Goal: Transaction & Acquisition: Purchase product/service

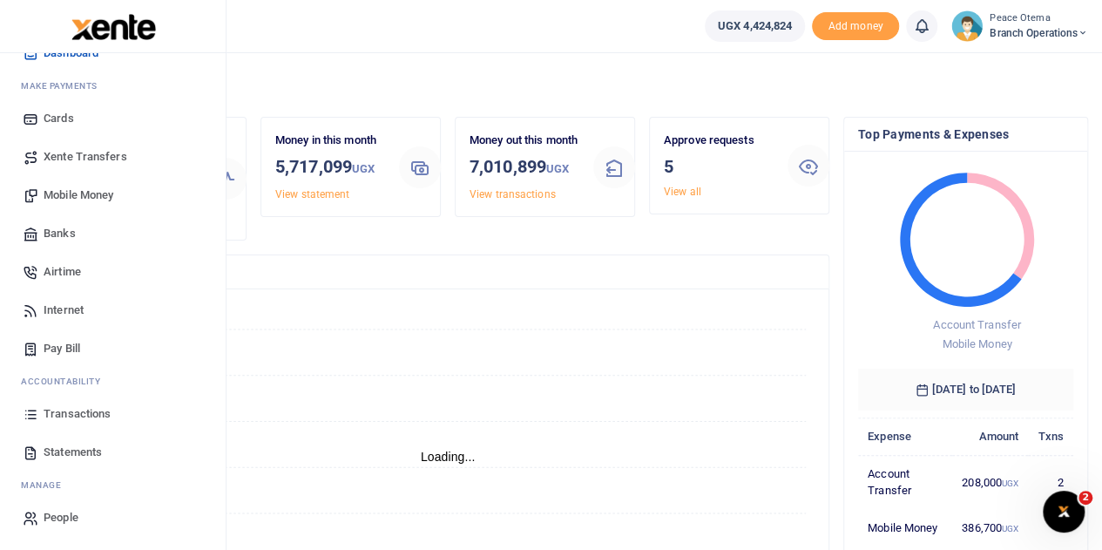
click at [84, 161] on span "Xente Transfers" at bounding box center [86, 156] width 84 height 17
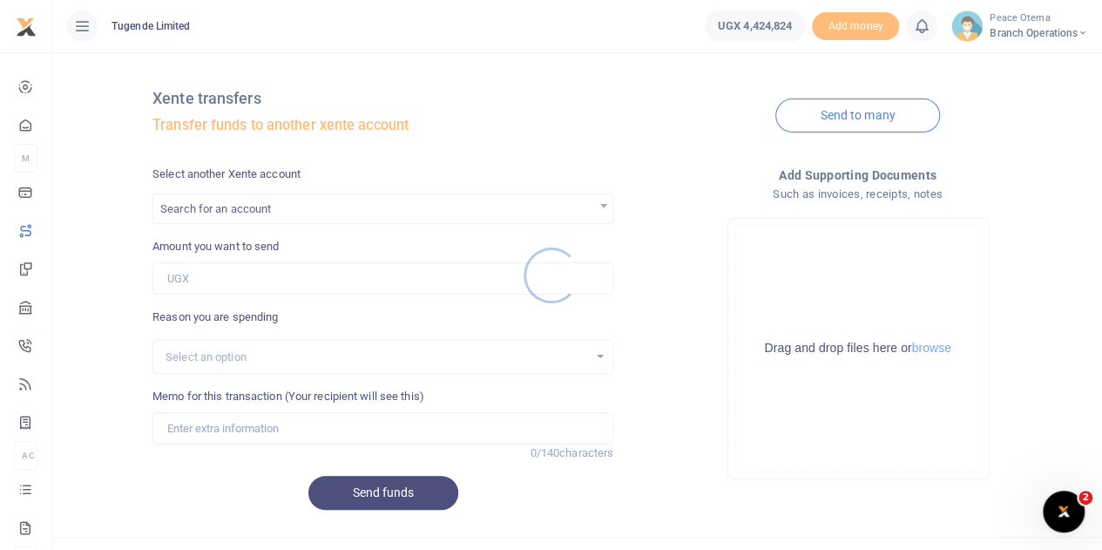
click at [265, 213] on div at bounding box center [551, 275] width 1102 height 550
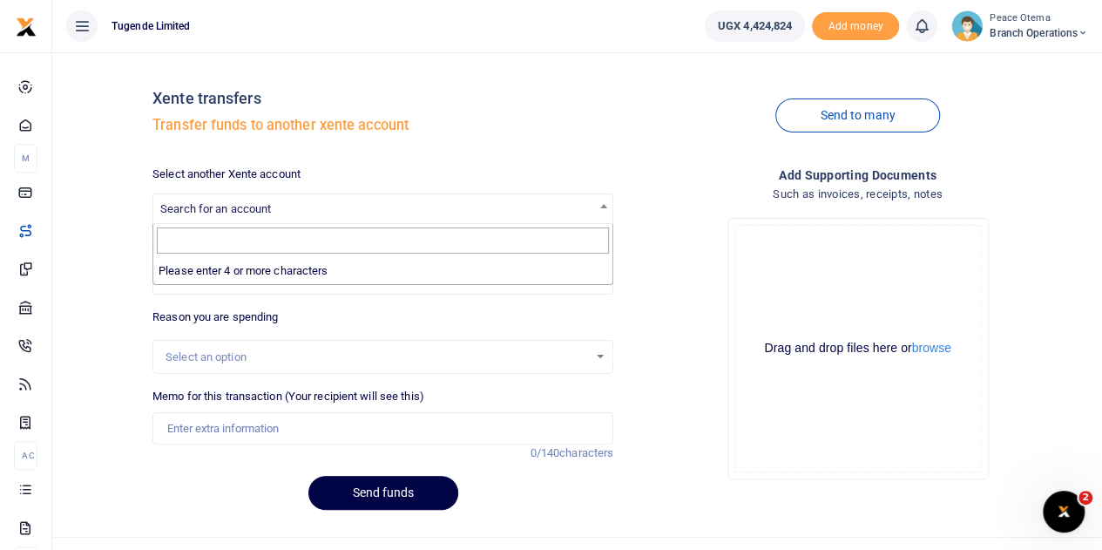
click at [265, 213] on span "Search for an account" at bounding box center [215, 208] width 111 height 13
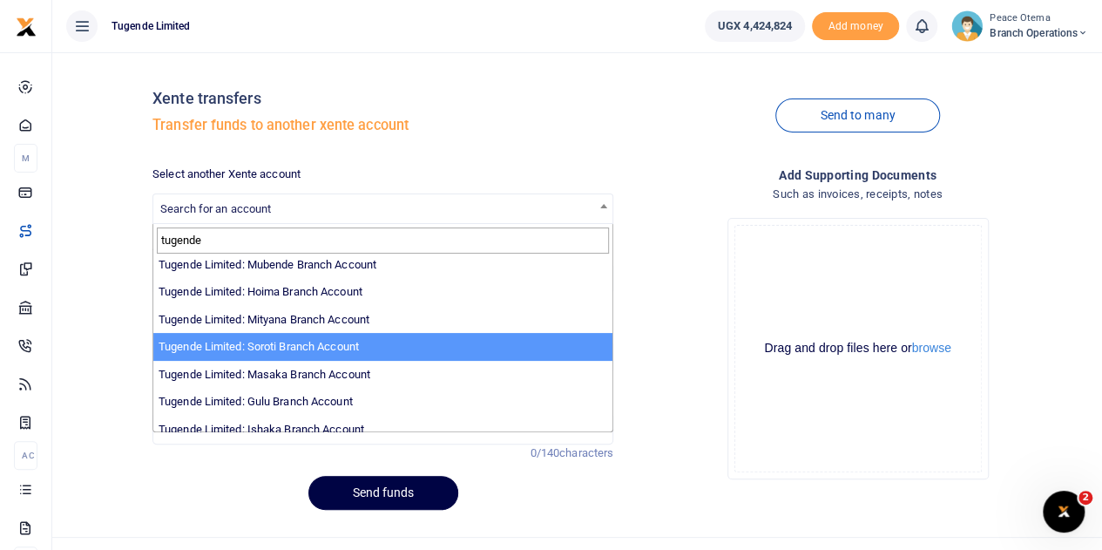
scroll to position [337, 0]
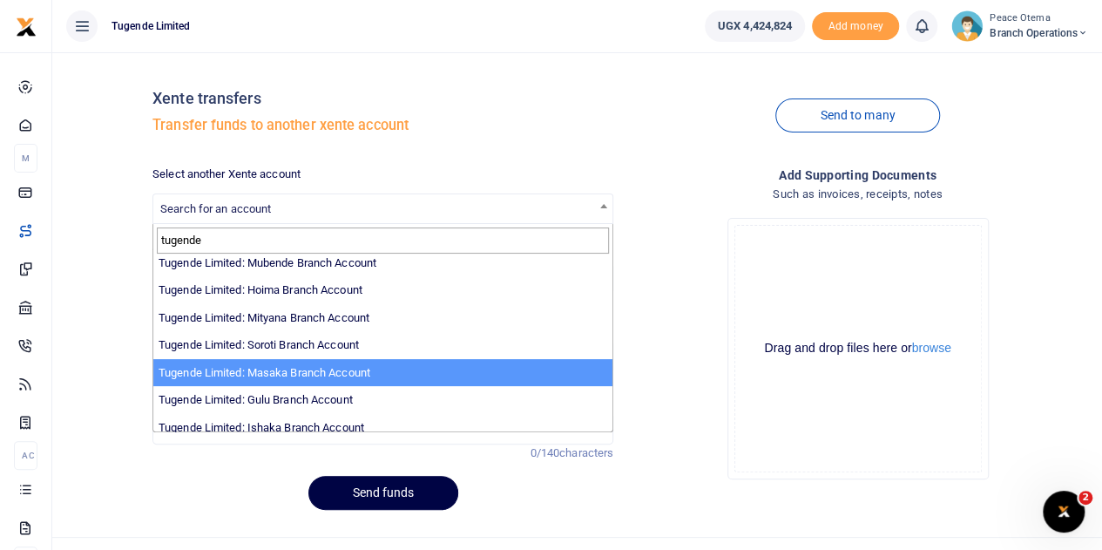
type input "tugende"
select select "3352"
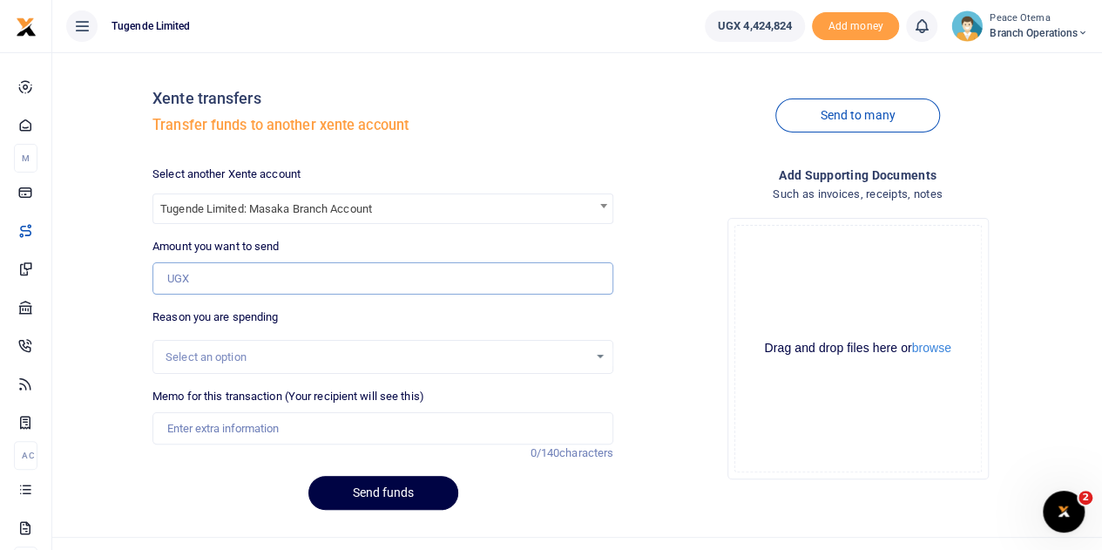
click at [210, 265] on input "Amount you want to send" at bounding box center [382, 278] width 461 height 33
click at [227, 269] on input "Amount you want to send" at bounding box center [382, 278] width 461 height 33
paste input "200,000.00"
type input "200,000"
click at [241, 428] on input "Memo for this transaction (Your recipient will see this)" at bounding box center [382, 428] width 461 height 33
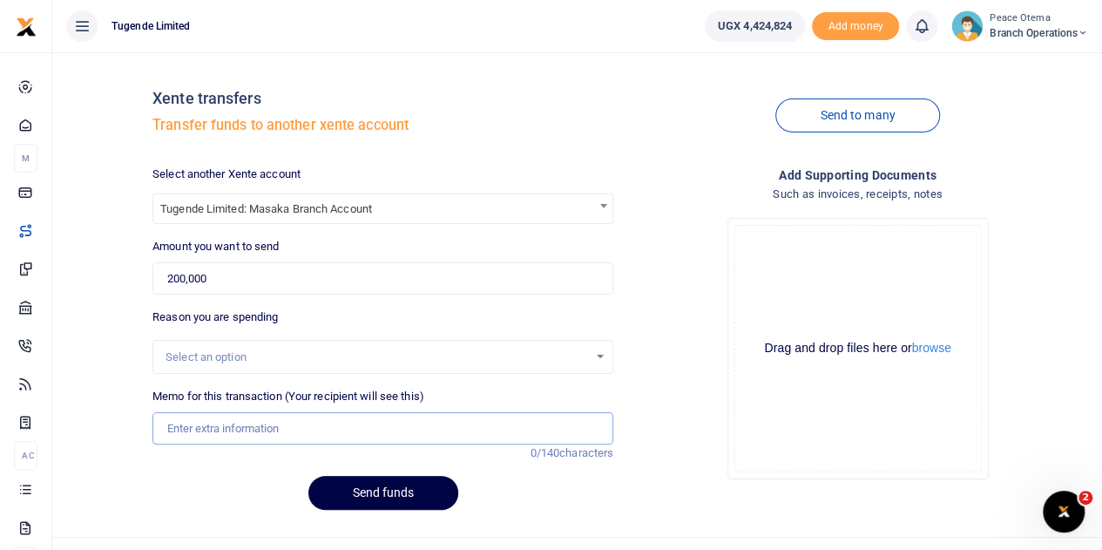
click at [199, 435] on input "Memo for this transaction (Your recipient will see this)" at bounding box center [382, 428] width 461 height 33
paste input "TLUG-016462"
click at [245, 426] on input "TLUG016462" at bounding box center [382, 428] width 461 height 33
click at [246, 429] on input "TLUG016462" at bounding box center [382, 428] width 461 height 33
paste input "Masaka Office data requisition Week Ending 30.08.25"
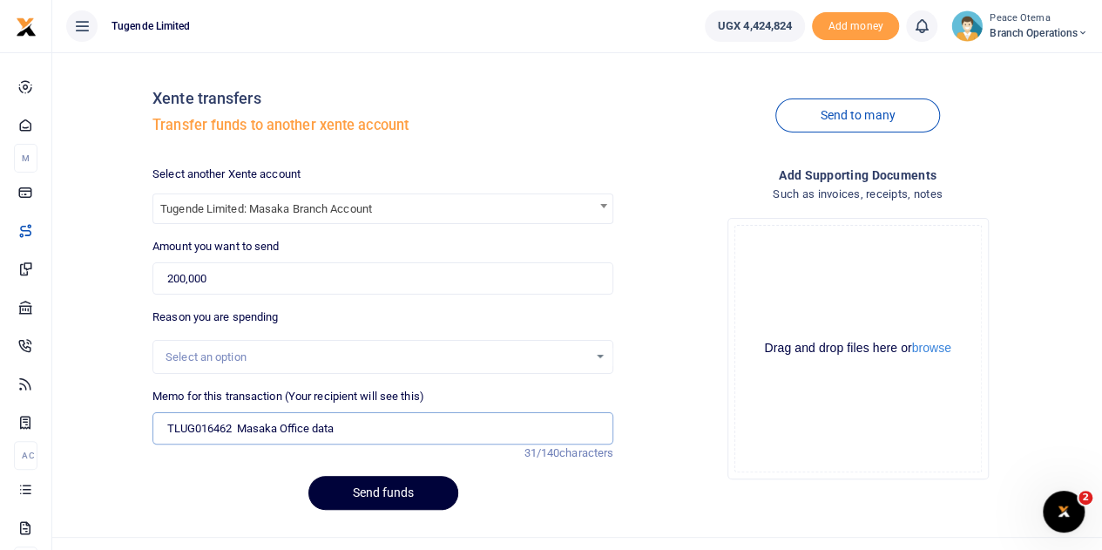
type input "TLUG016462 Masaka Office data"
click at [344, 497] on button "Send funds" at bounding box center [383, 493] width 150 height 34
